Goal: Information Seeking & Learning: Learn about a topic

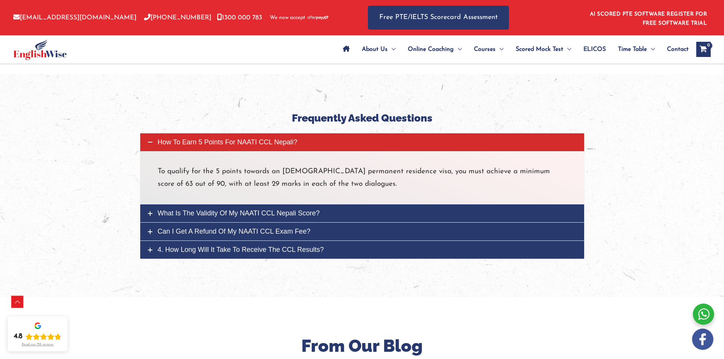
scroll to position [2737, 0]
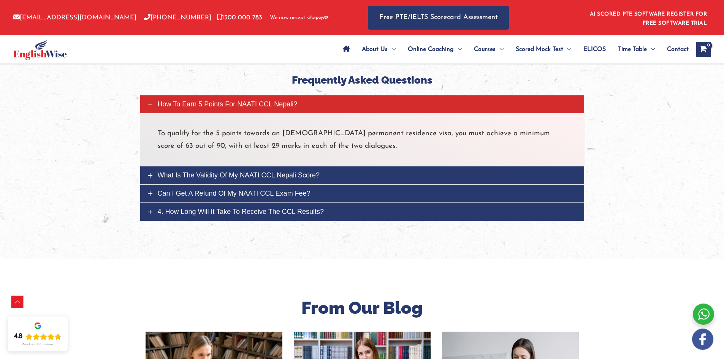
click at [146, 185] on link "Can I get a refund of my NAATI CCL exam fee?" at bounding box center [362, 194] width 444 height 18
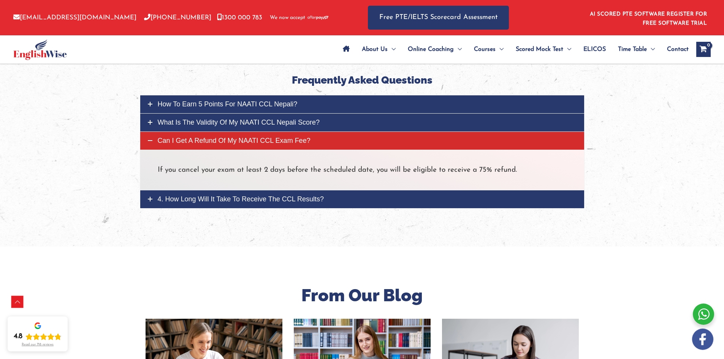
scroll to position [2661, 0]
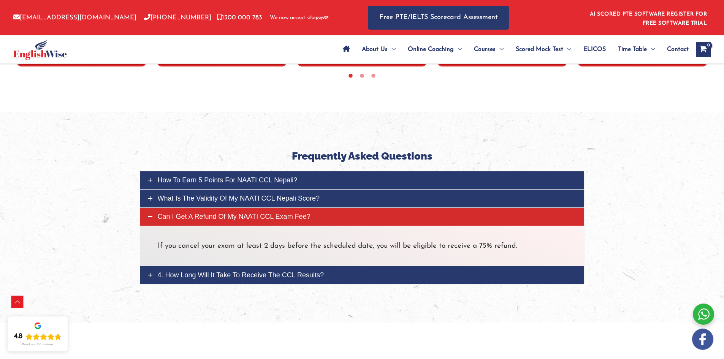
click at [151, 196] on icon at bounding box center [150, 198] width 5 height 5
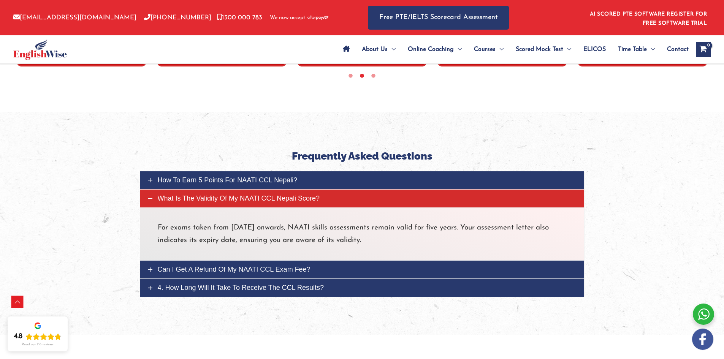
click at [156, 171] on link "How to earn 5 points for NAATI CCL Nepali?" at bounding box center [362, 180] width 444 height 18
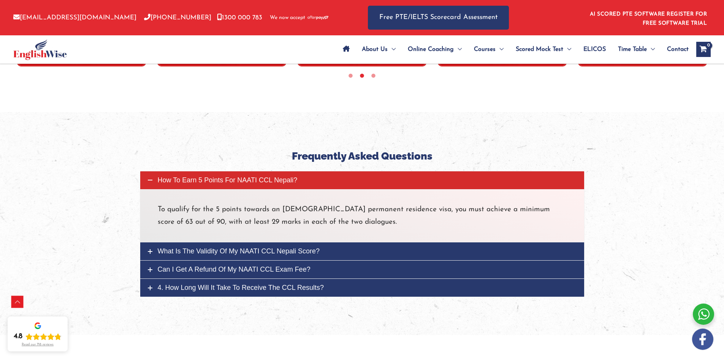
scroll to position [2813, 0]
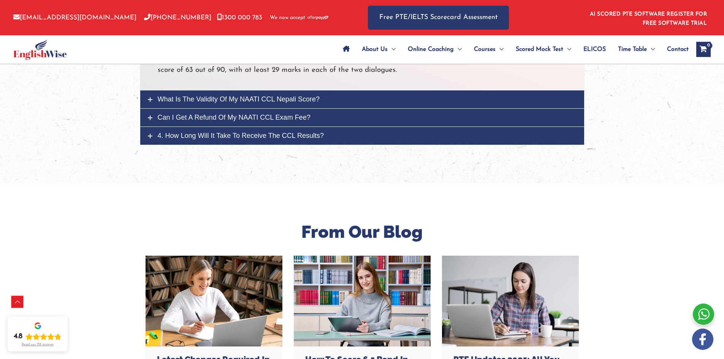
click at [151, 127] on link "4. How long will it take to receive the CCL results?" at bounding box center [362, 136] width 444 height 18
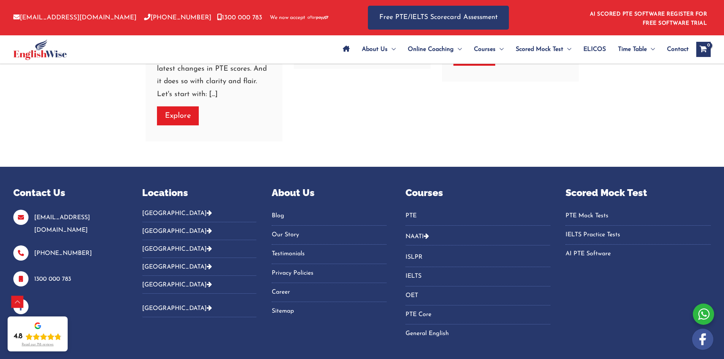
scroll to position [3449, 0]
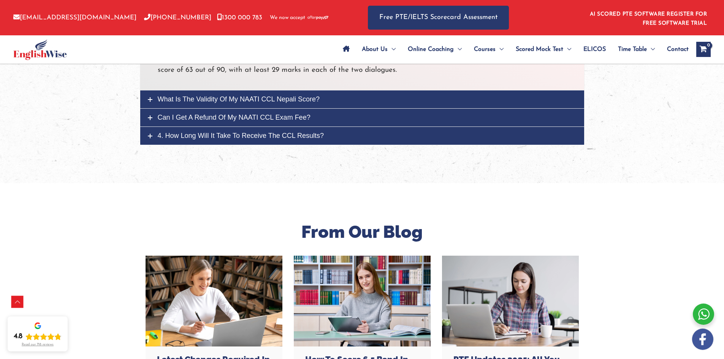
scroll to position [2747, 0]
